Goal: Task Accomplishment & Management: Use online tool/utility

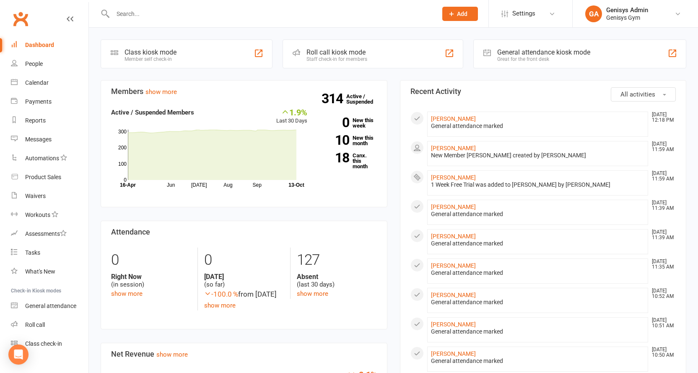
click at [582, 55] on div "General attendance kiosk mode" at bounding box center [544, 52] width 93 height 8
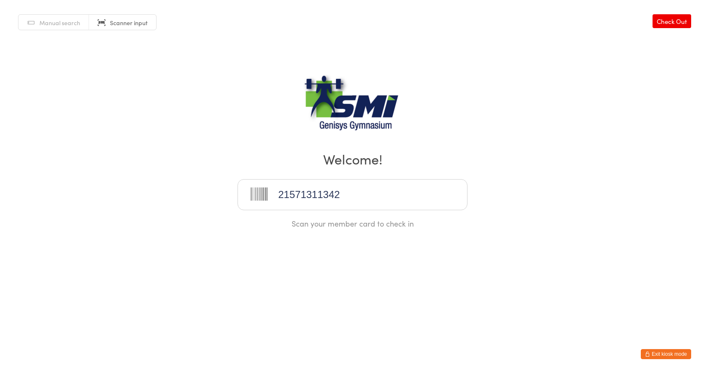
type input "21571311342"
type input "21571311371"
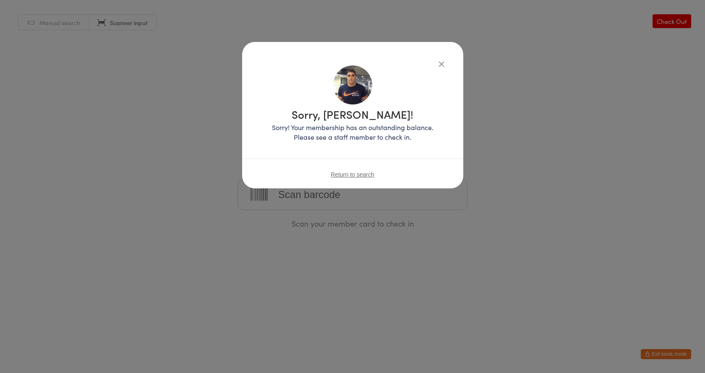
click at [444, 64] on icon "button" at bounding box center [441, 63] width 9 height 9
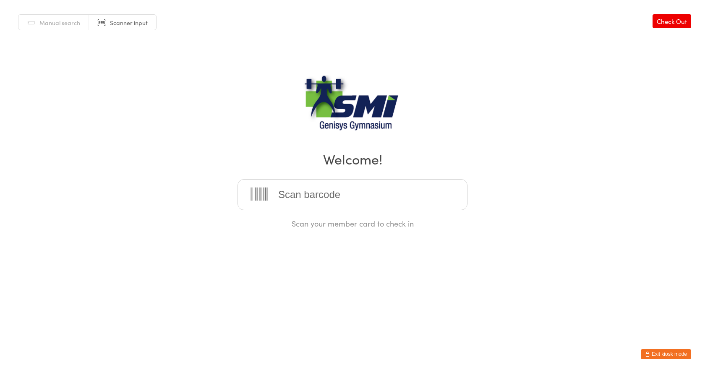
click at [341, 205] on input "search" at bounding box center [352, 194] width 230 height 31
